Goal: Find specific page/section: Find specific page/section

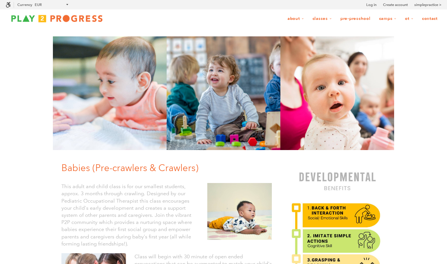
scroll to position [0, 0]
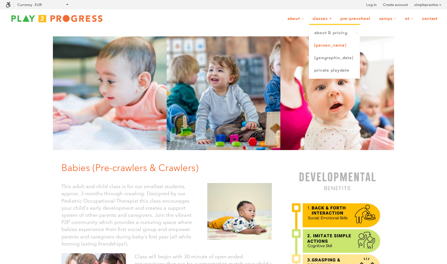
click at [325, 47] on link "[PERSON_NAME]" at bounding box center [334, 45] width 51 height 13
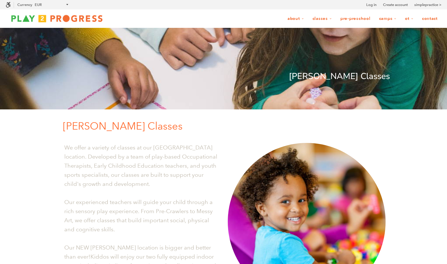
scroll to position [0, 0]
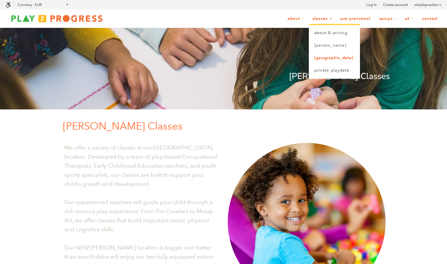
click at [330, 60] on link "[GEOGRAPHIC_DATA]" at bounding box center [334, 58] width 51 height 13
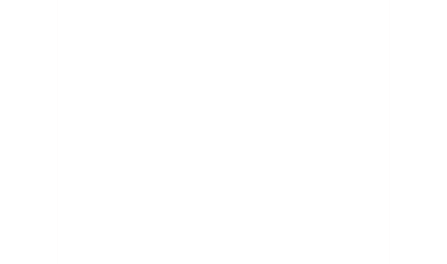
scroll to position [378, 0]
